Goal: Find specific page/section: Locate item on page

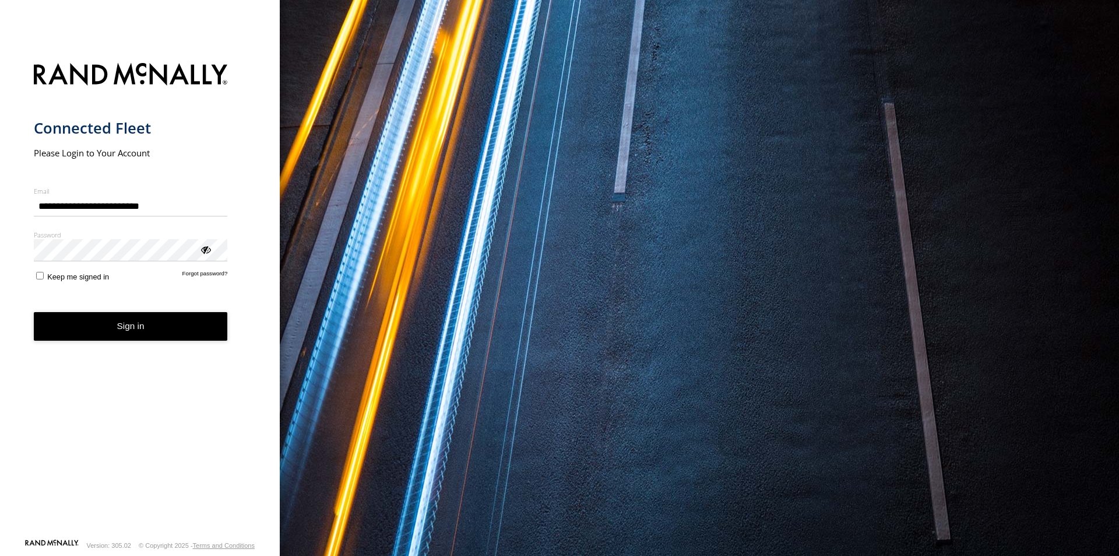
click at [147, 339] on button "Sign in" at bounding box center [131, 326] width 194 height 29
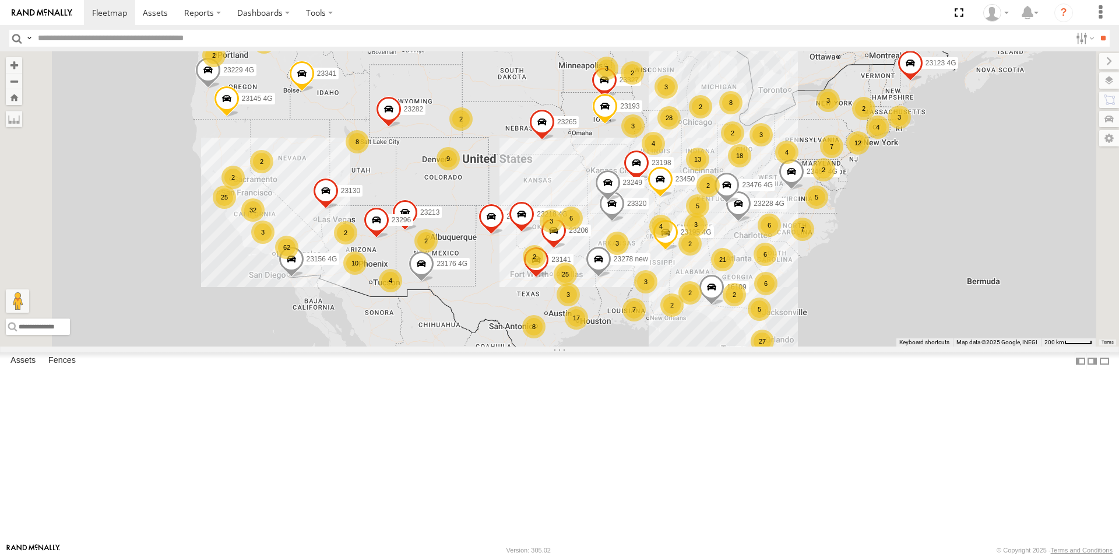
click at [90, 36] on input "text" at bounding box center [552, 38] width 1038 height 17
type input "*****"
click at [1096, 30] on input "**" at bounding box center [1102, 38] width 13 height 17
